Goal: Task Accomplishment & Management: Manage account settings

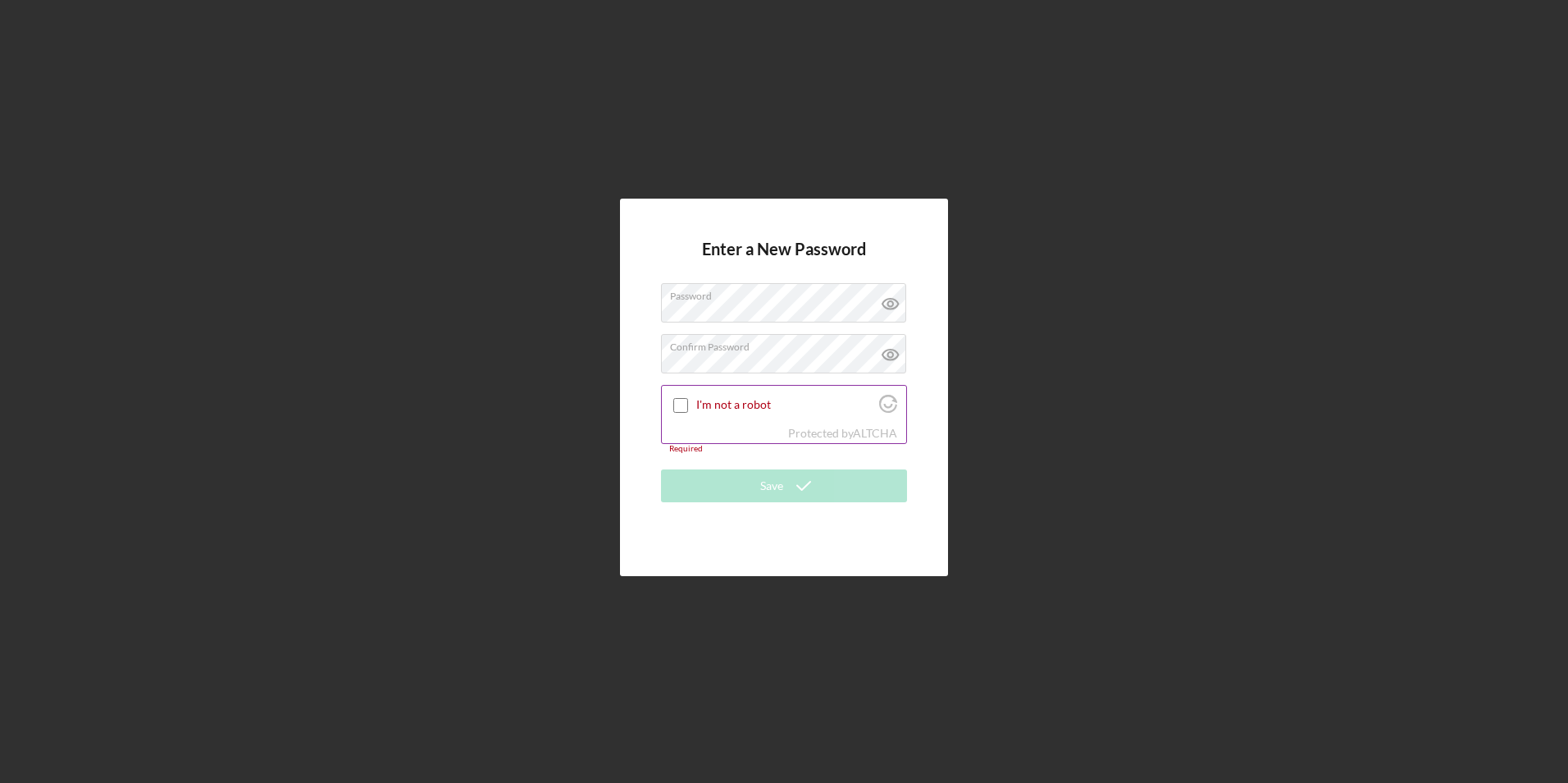
click at [673, 411] on input "I'm not a robot" at bounding box center [680, 405] width 15 height 15
checkbox input "true"
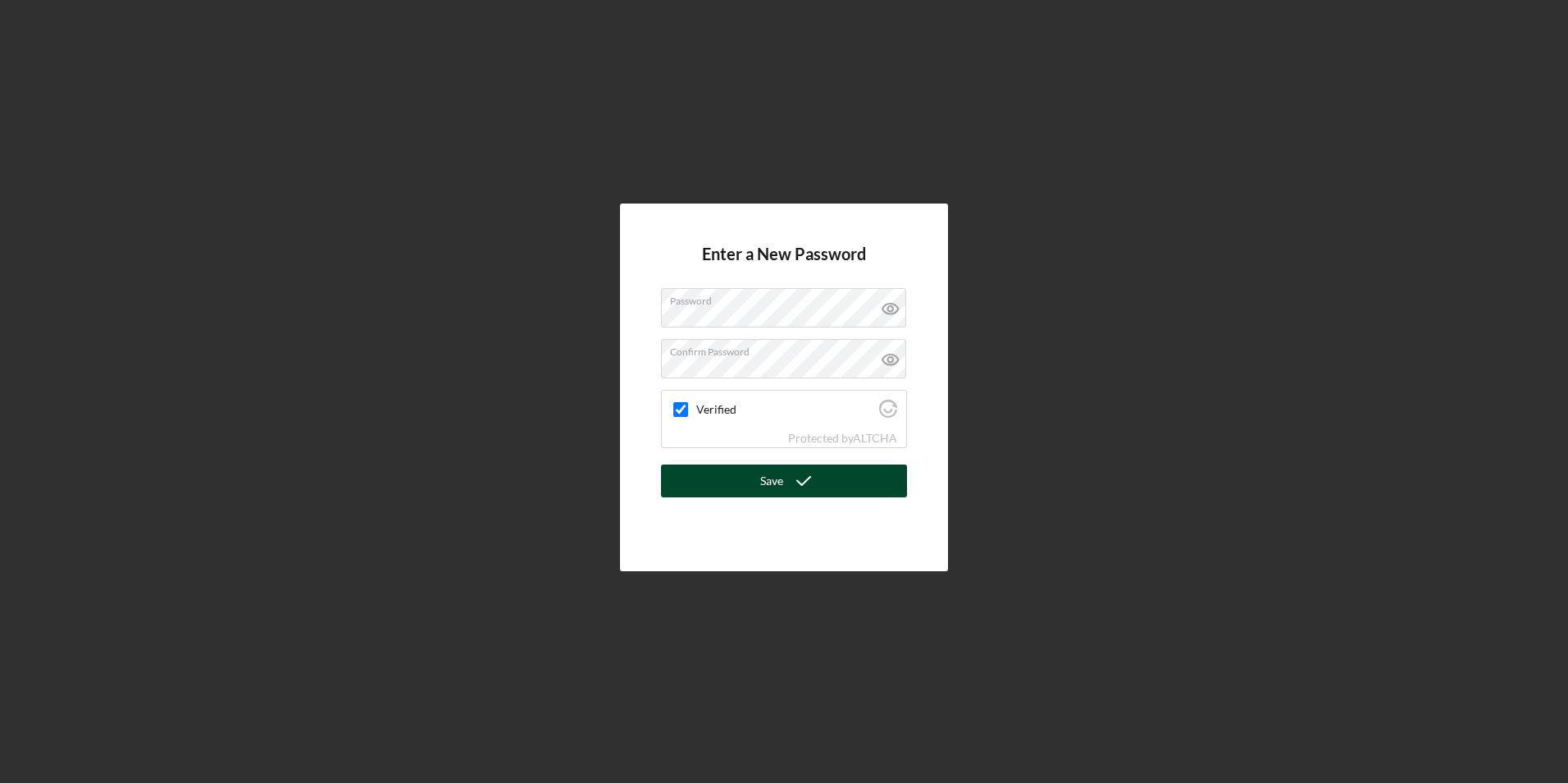
click at [768, 478] on div "Save" at bounding box center [771, 481] width 23 height 33
